Goal: Communication & Community: Answer question/provide support

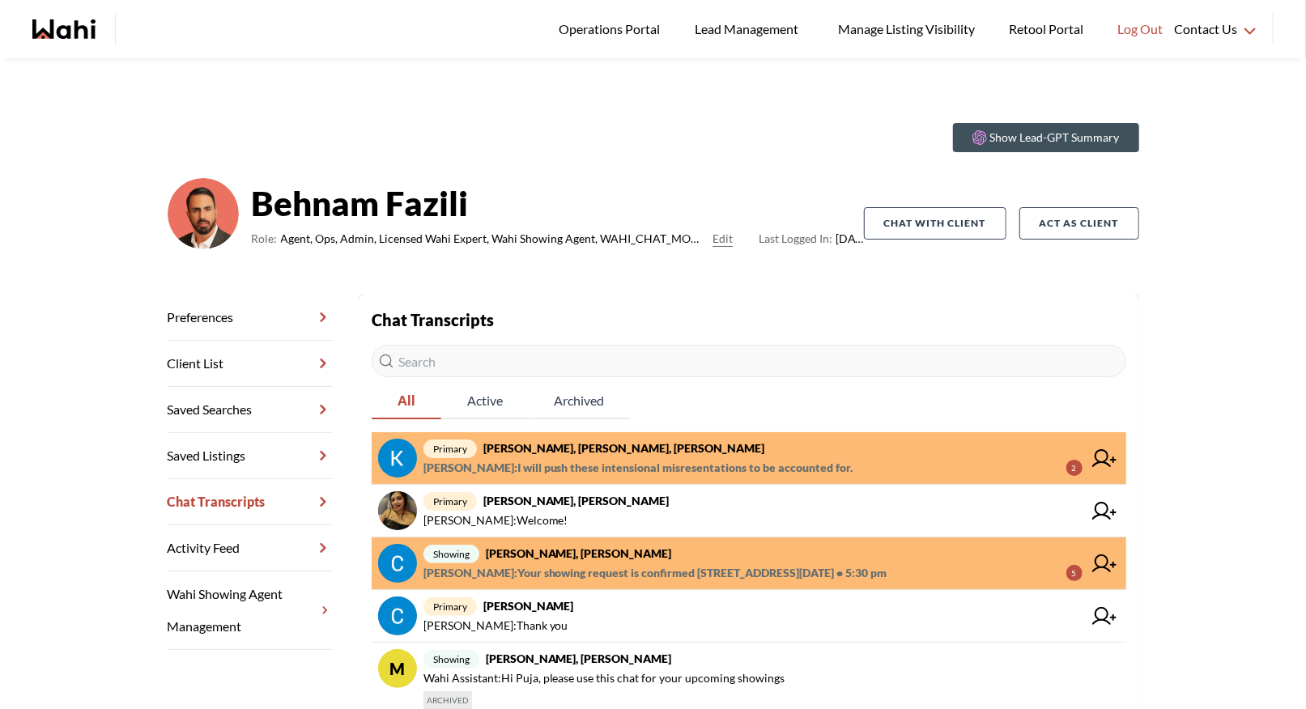
click at [560, 455] on span "primary Kevin McKay, Fawzia Sheikh, Faraz, Behnam" at bounding box center [753, 448] width 659 height 19
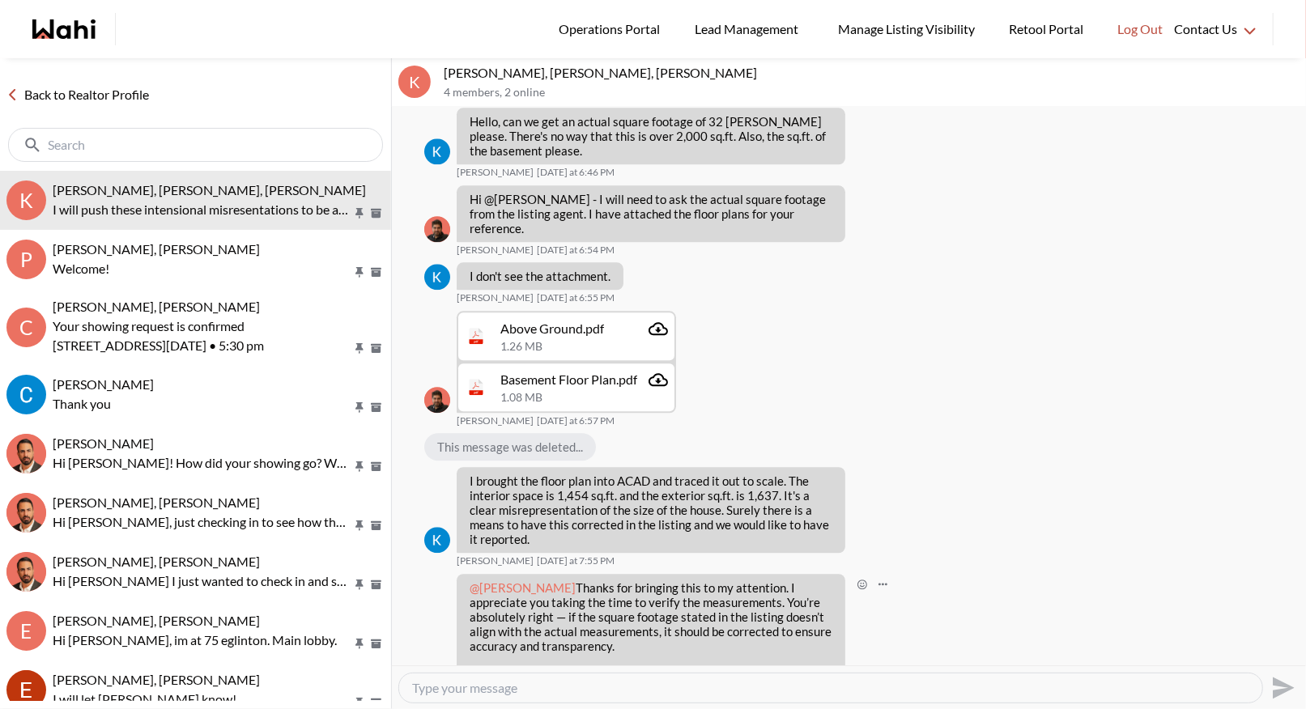
scroll to position [2576, 0]
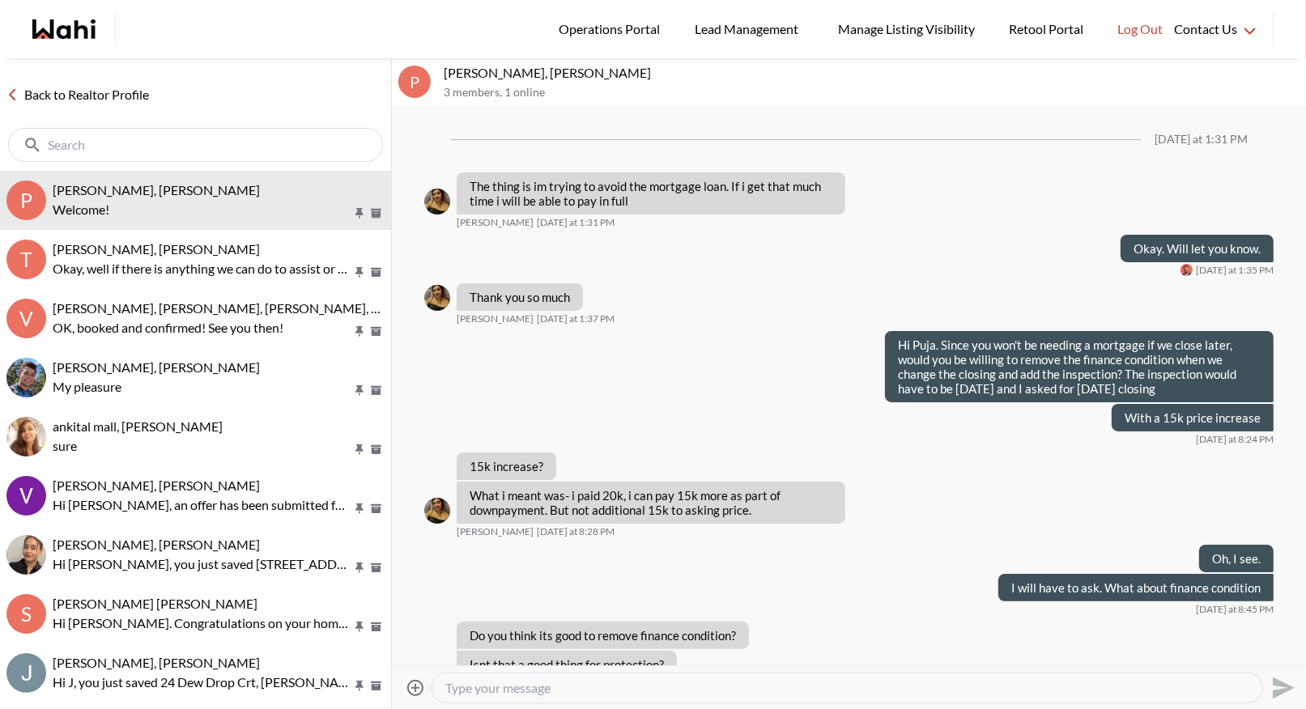
scroll to position [1128, 0]
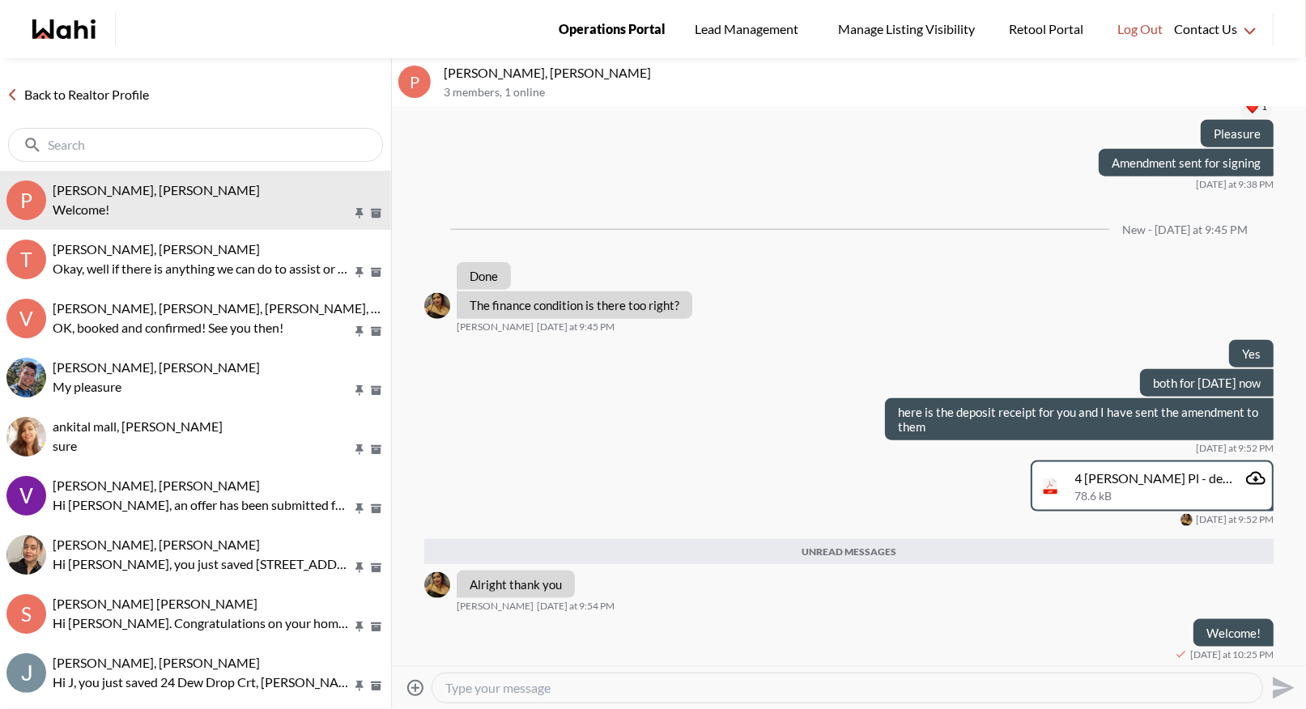
click at [607, 31] on span "Operations Portal" at bounding box center [612, 29] width 107 height 21
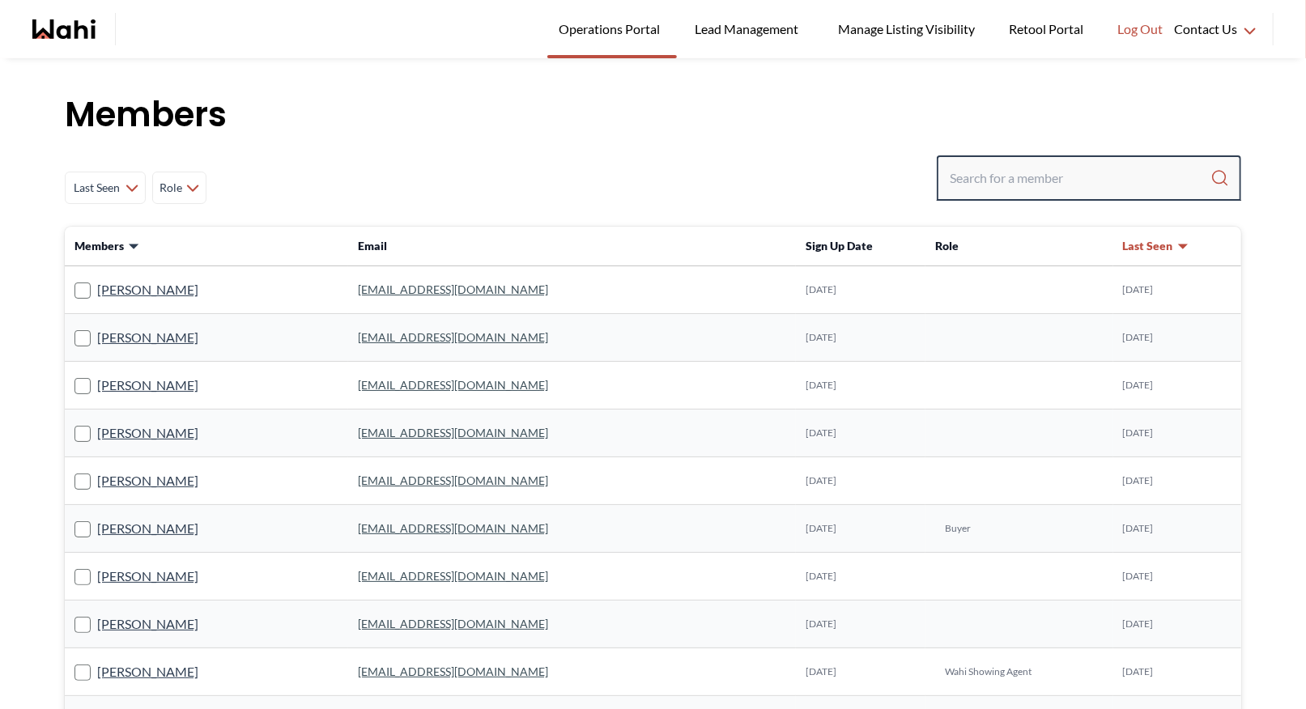
click at [1044, 170] on input "Search input" at bounding box center [1080, 178] width 261 height 29
paste input "fawzia@idirect.com"
type input "fawzia@idirect.com"
